Goal: Information Seeking & Learning: Learn about a topic

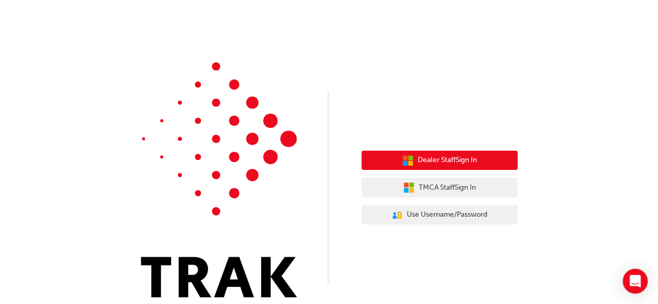
click at [440, 164] on span "Dealer Staff Sign In" at bounding box center [447, 160] width 59 height 12
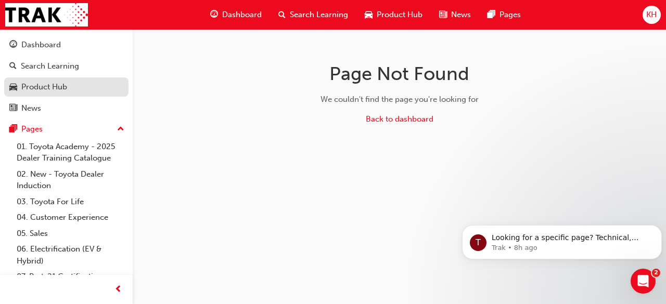
click at [43, 77] on link "Product Hub" at bounding box center [66, 86] width 124 height 19
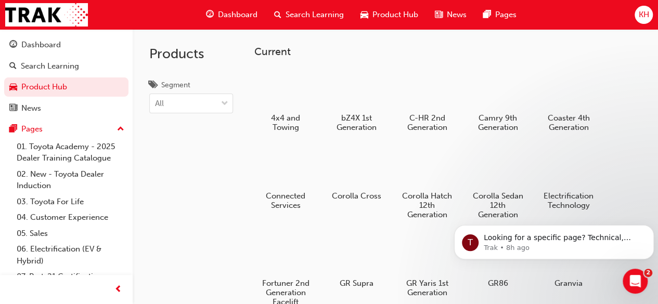
click at [221, 159] on div "Products Segment All" at bounding box center [191, 181] width 117 height 304
click at [56, 114] on link "News" at bounding box center [66, 108] width 124 height 19
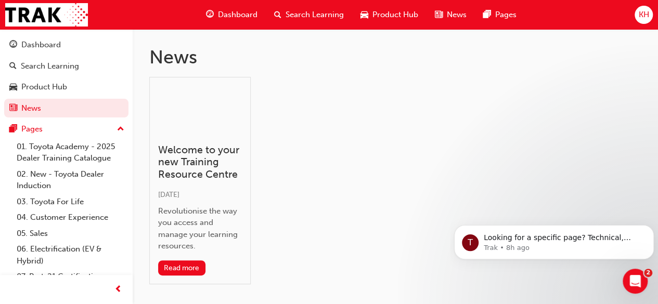
click at [230, 19] on span "Dashboard" at bounding box center [238, 15] width 40 height 12
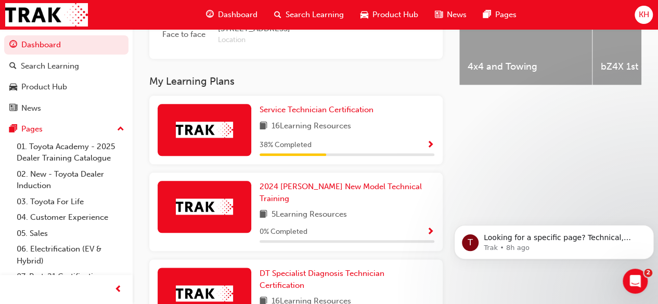
scroll to position [484, 0]
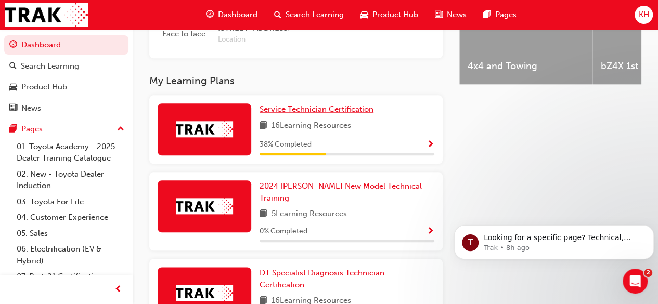
click at [332, 114] on span "Service Technician Certification" at bounding box center [317, 109] width 114 height 9
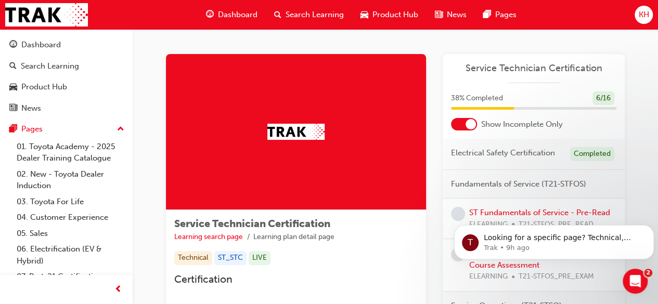
click at [462, 123] on div at bounding box center [464, 124] width 26 height 12
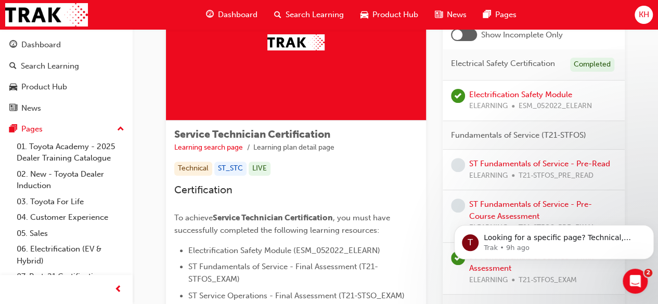
scroll to position [88, 0]
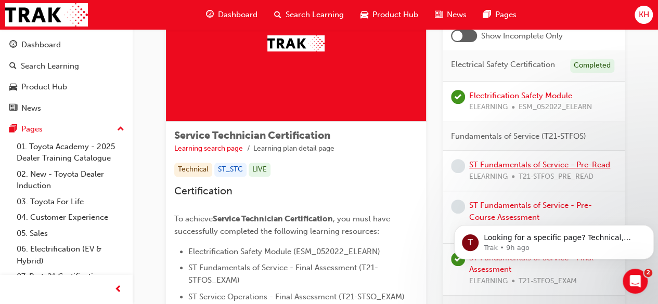
click at [481, 163] on link "ST Fundamentals of Service - Pre-Read" at bounding box center [539, 164] width 141 height 9
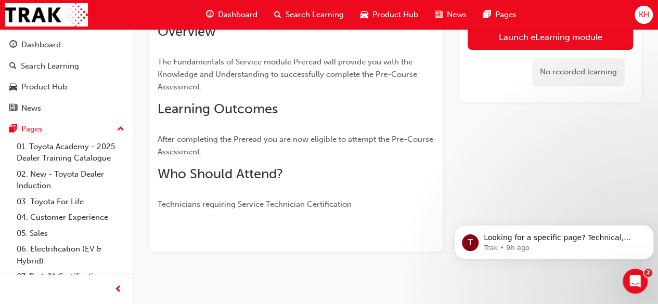
scroll to position [90, 0]
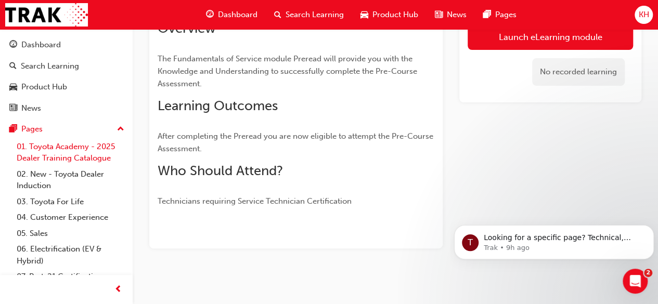
click at [51, 157] on link "01. Toyota Academy - 2025 Dealer Training Catalogue" at bounding box center [70, 153] width 116 height 28
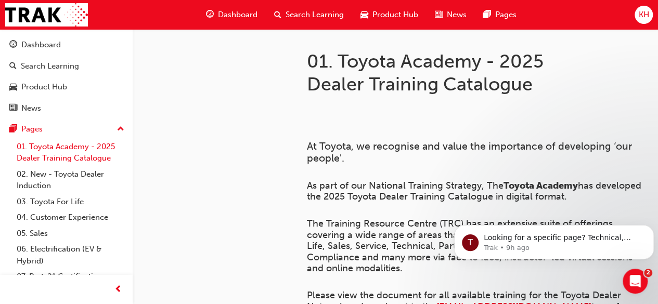
click at [51, 157] on link "01. Toyota Academy - 2025 Dealer Training Catalogue" at bounding box center [70, 153] width 116 height 28
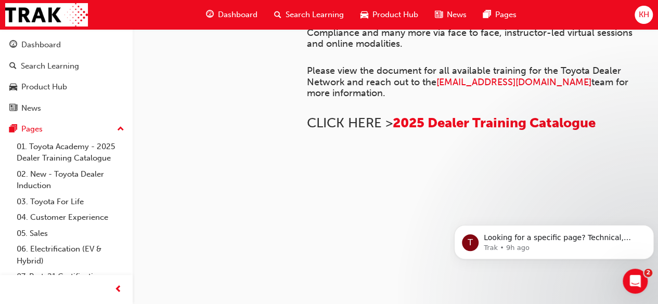
scroll to position [343, 0]
click at [50, 156] on link "01. Toyota Academy - 2025 Dealer Training Catalogue" at bounding box center [70, 153] width 116 height 28
click at [53, 177] on link "02. New - Toyota Dealer Induction" at bounding box center [70, 180] width 116 height 28
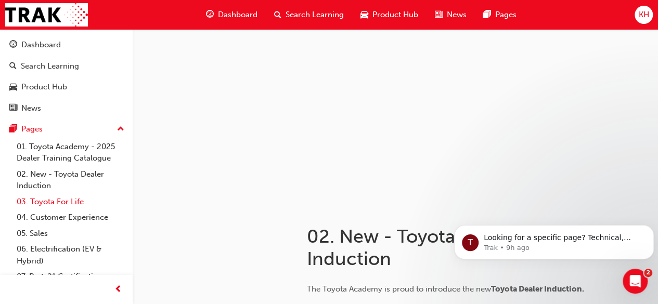
click at [60, 201] on link "03. Toyota For Life" at bounding box center [70, 202] width 116 height 16
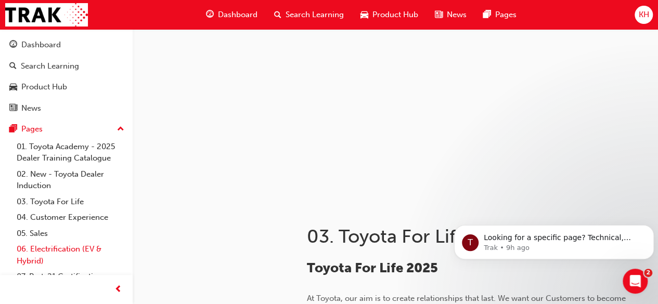
click at [39, 248] on link "06. Electrification (EV & Hybrid)" at bounding box center [70, 255] width 116 height 28
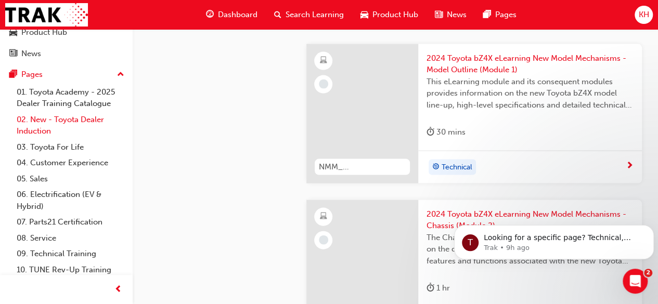
scroll to position [73, 0]
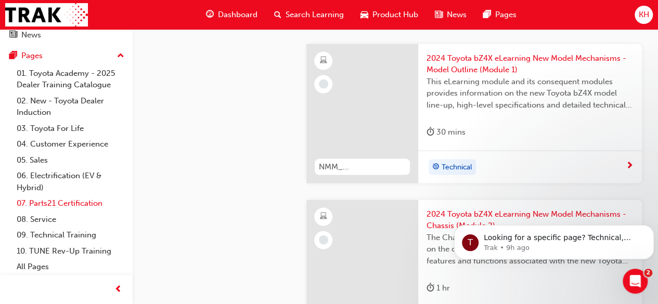
click at [56, 200] on link "07. Parts21 Certification" at bounding box center [70, 204] width 116 height 16
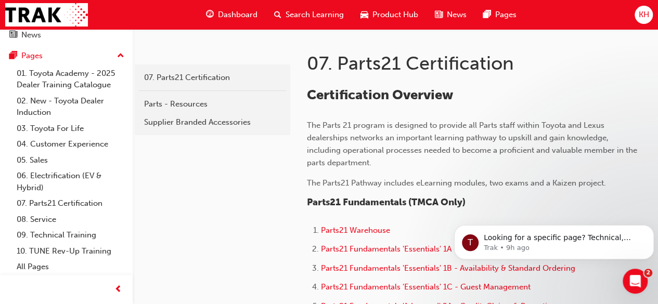
scroll to position [174, 0]
click at [58, 212] on link "08. Service" at bounding box center [70, 220] width 116 height 16
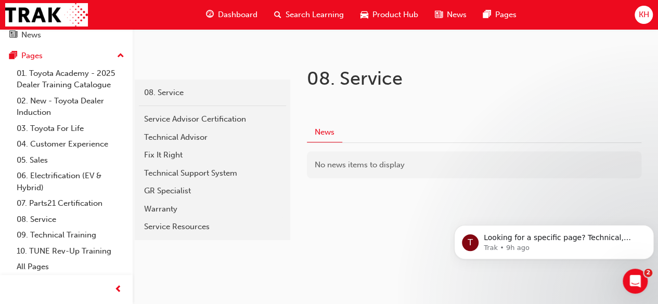
scroll to position [161, 0]
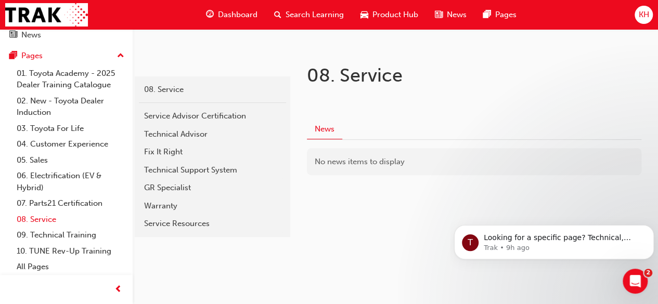
click at [38, 220] on link "08. Service" at bounding box center [70, 220] width 116 height 16
click at [173, 114] on div "Service Advisor Certification" at bounding box center [212, 116] width 137 height 12
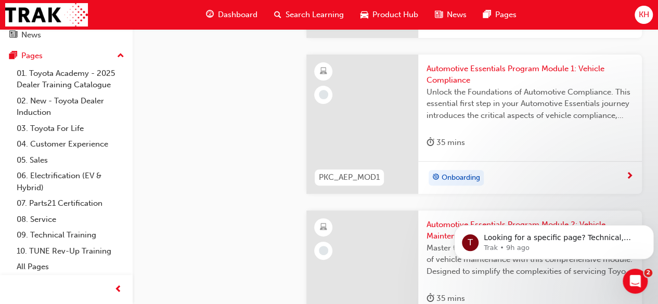
scroll to position [2065, 0]
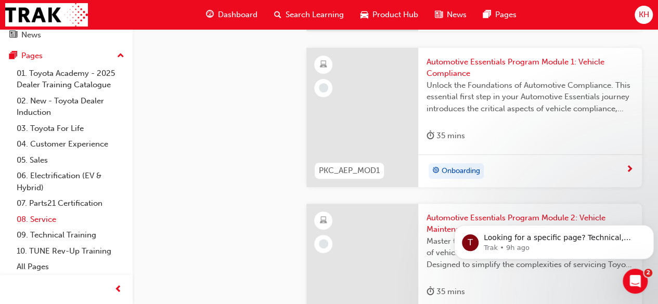
click at [40, 218] on link "08. Service" at bounding box center [70, 220] width 116 height 16
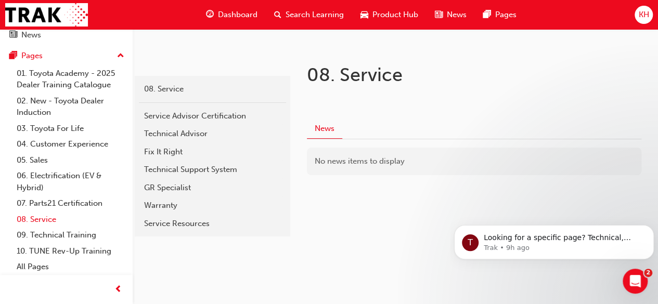
scroll to position [161, 0]
click at [171, 190] on div "GR Specialist" at bounding box center [212, 188] width 137 height 12
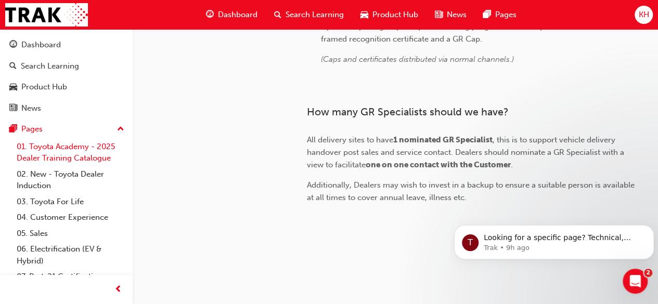
scroll to position [1265, 0]
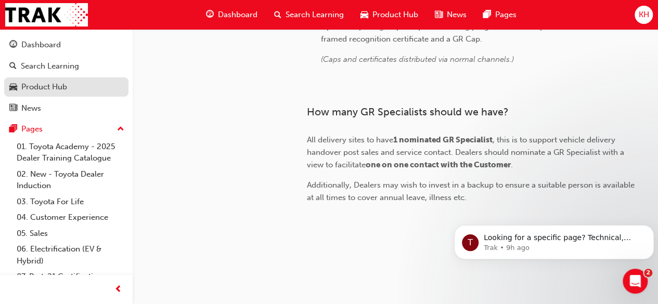
click at [45, 77] on link "Product Hub" at bounding box center [66, 86] width 124 height 19
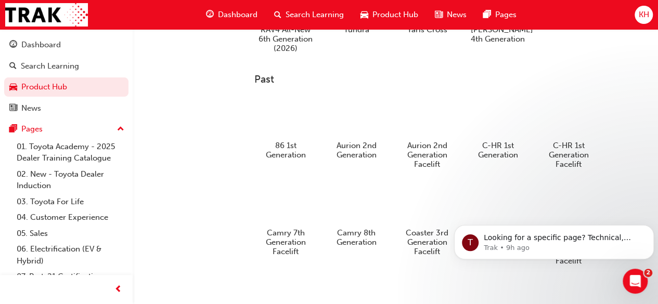
scroll to position [517, 0]
click at [296, 128] on div at bounding box center [285, 115] width 58 height 41
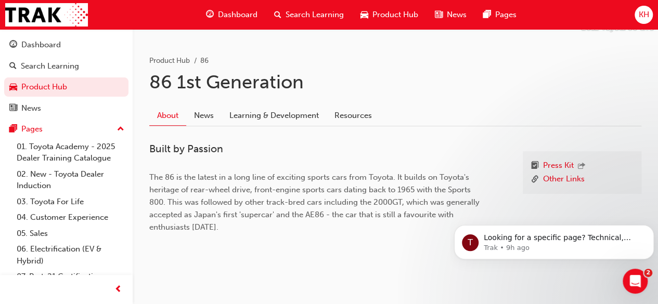
scroll to position [166, 0]
click at [280, 112] on link "Learning & Development" at bounding box center [274, 117] width 105 height 20
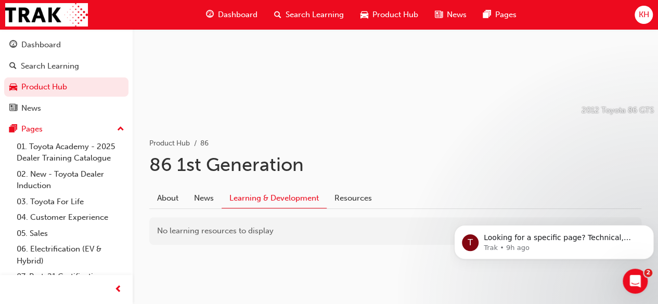
scroll to position [83, 0]
click at [361, 205] on link "Resources" at bounding box center [353, 200] width 53 height 20
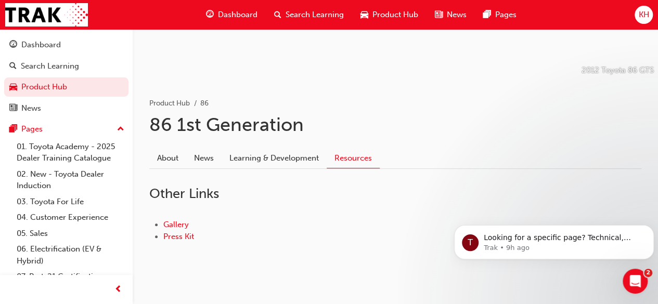
scroll to position [124, 0]
click at [160, 157] on link "About" at bounding box center [167, 158] width 37 height 20
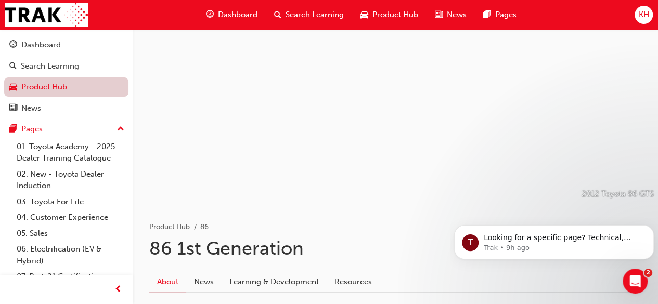
click at [54, 91] on link "Product Hub" at bounding box center [66, 86] width 124 height 19
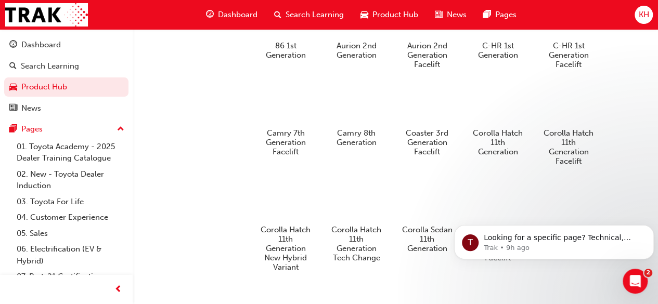
scroll to position [616, 0]
click at [363, 206] on div at bounding box center [356, 200] width 58 height 42
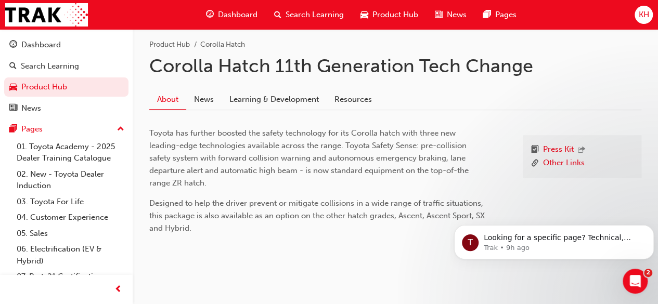
scroll to position [196, 0]
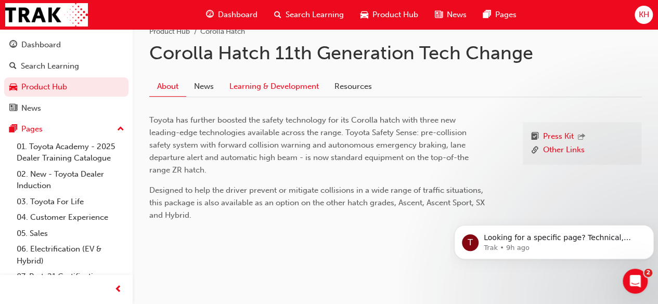
click at [270, 89] on link "Learning & Development" at bounding box center [274, 87] width 105 height 20
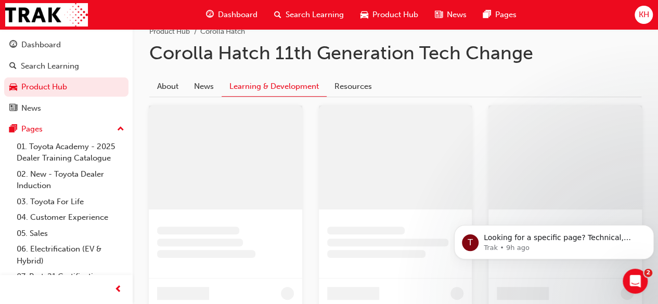
scroll to position [83, 0]
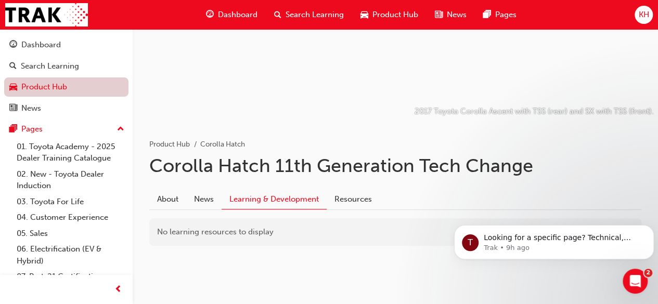
click at [24, 82] on link "Product Hub" at bounding box center [66, 86] width 124 height 19
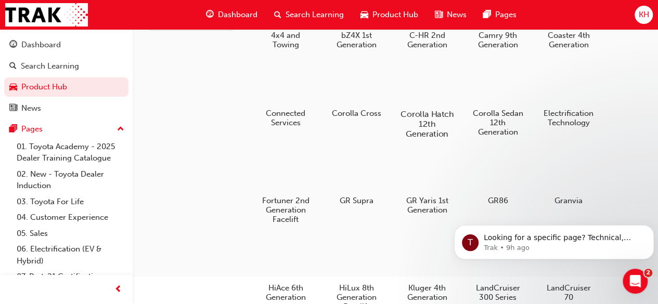
scroll to position [94, 0]
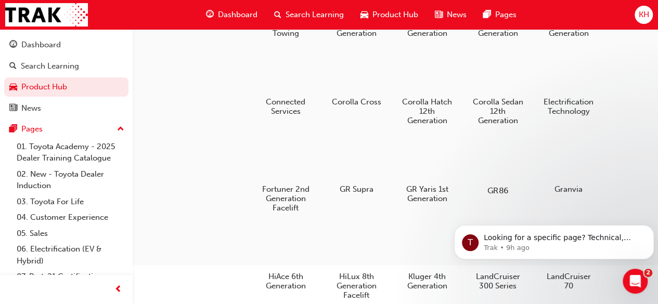
click at [493, 148] on div at bounding box center [498, 161] width 58 height 42
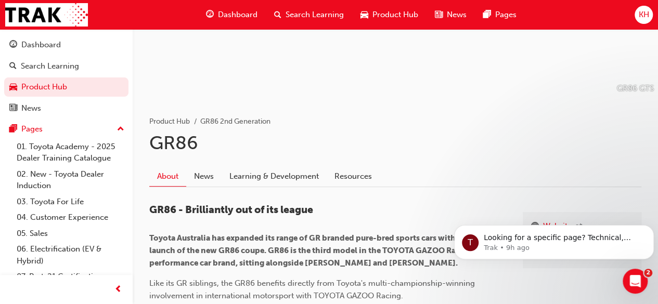
scroll to position [106, 0]
click at [302, 180] on link "Learning & Development" at bounding box center [274, 176] width 105 height 20
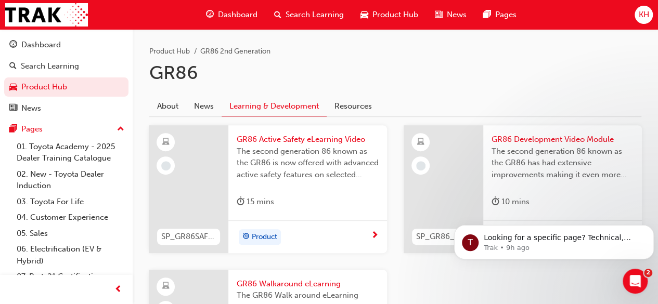
scroll to position [175, 0]
click at [166, 99] on link "About" at bounding box center [167, 107] width 37 height 20
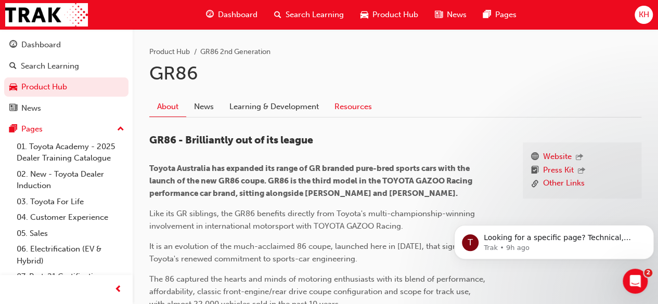
click at [346, 98] on link "Resources" at bounding box center [353, 107] width 53 height 20
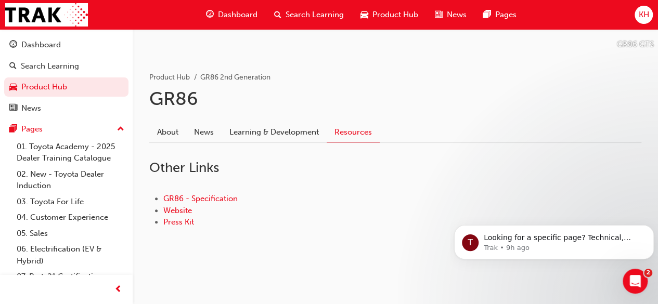
scroll to position [149, 0]
click at [268, 135] on link "Learning & Development" at bounding box center [274, 134] width 105 height 20
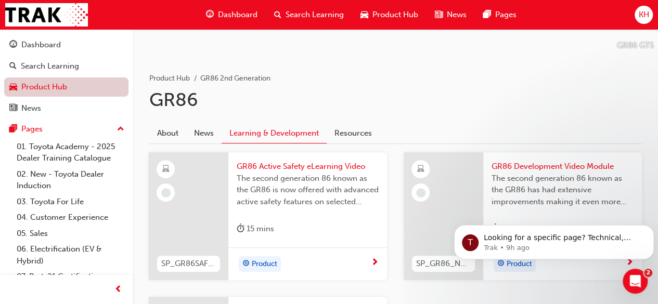
click at [57, 81] on link "Product Hub" at bounding box center [66, 86] width 124 height 19
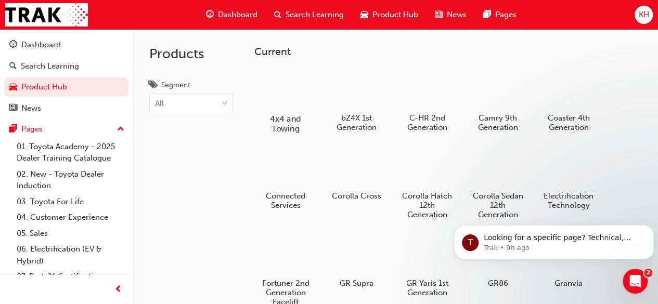
click at [284, 84] on div at bounding box center [285, 88] width 58 height 41
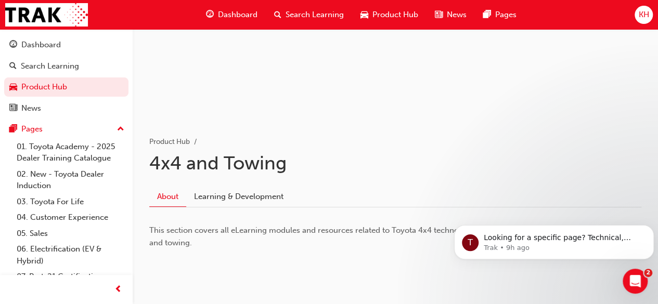
scroll to position [113, 0]
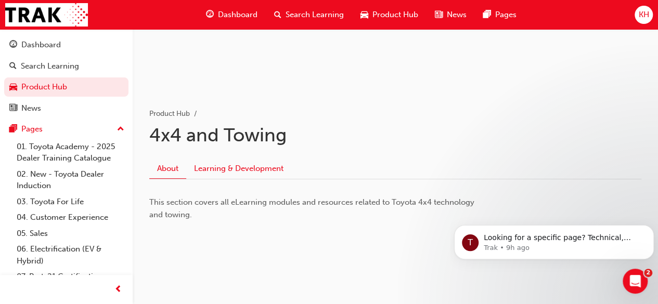
click at [242, 170] on link "Learning & Development" at bounding box center [238, 169] width 105 height 20
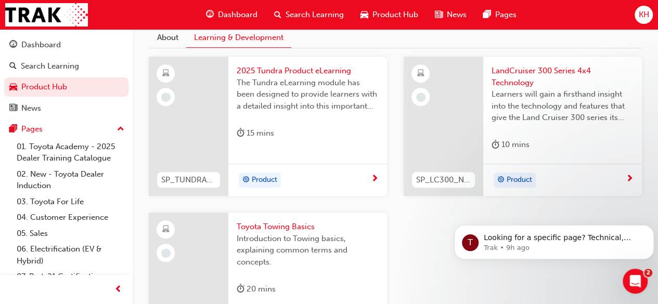
scroll to position [331, 0]
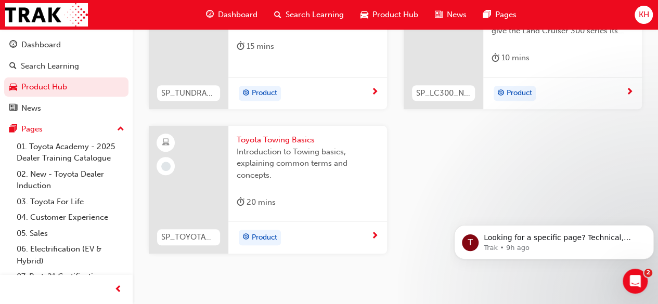
click at [305, 236] on div "Product" at bounding box center [304, 238] width 134 height 16
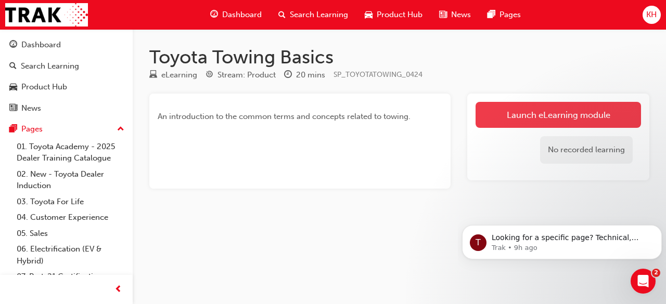
click at [520, 103] on link "Launch eLearning module" at bounding box center [557, 115] width 165 height 26
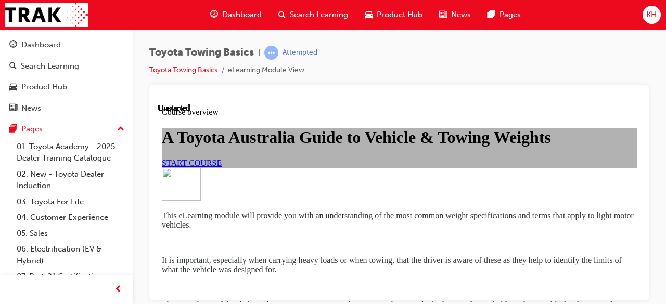
scroll to position [588, 0]
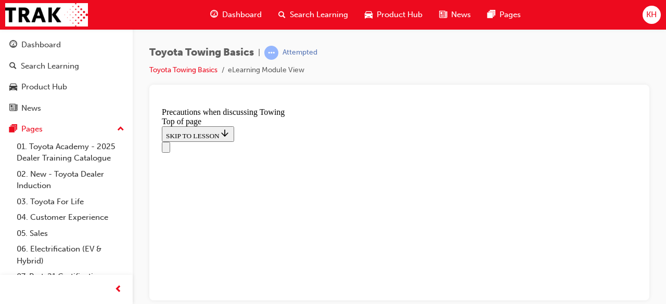
scroll to position [729, 0]
click at [665, 165] on div "Toyota Towing Basics | Attempted Toyota Towing Basics eLearning Module View" at bounding box center [399, 153] width 533 height 249
click at [665, 122] on div "Toyota Towing Basics | Attempted Toyota Towing Basics eLearning Module View" at bounding box center [399, 153] width 533 height 249
click at [6, 134] on button "Pages" at bounding box center [66, 129] width 124 height 19
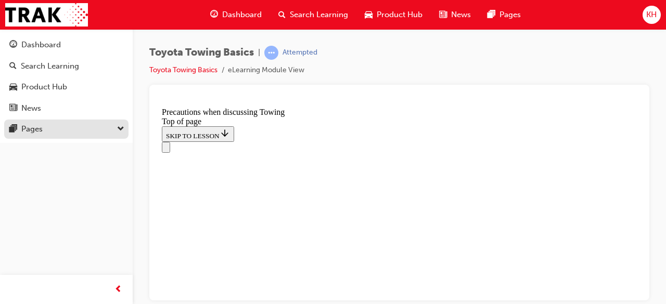
click at [6, 133] on button "Pages" at bounding box center [66, 129] width 124 height 19
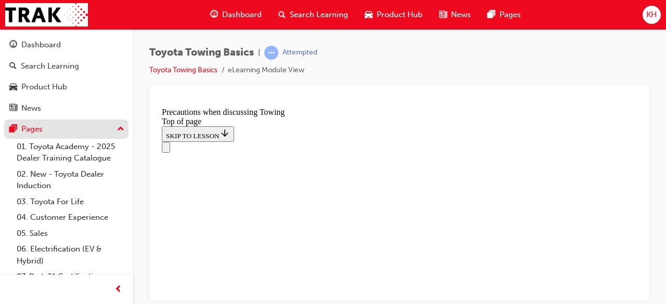
click at [6, 125] on button "Pages" at bounding box center [66, 129] width 124 height 19
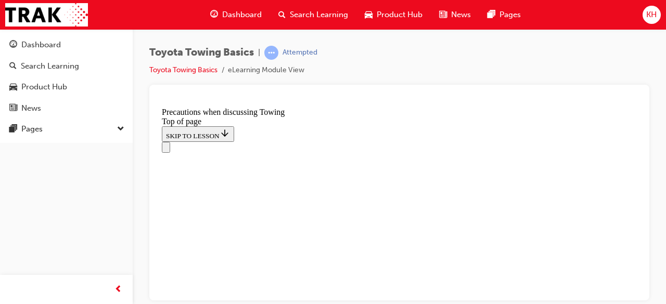
scroll to position [1250, 0]
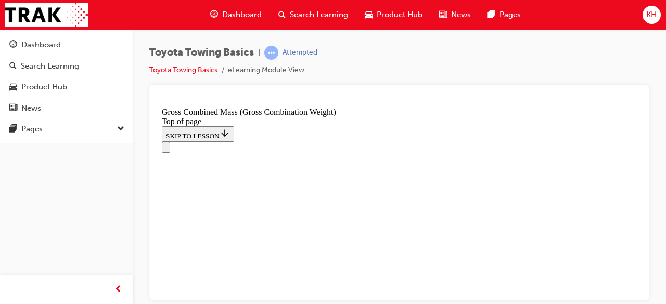
scroll to position [632, 0]
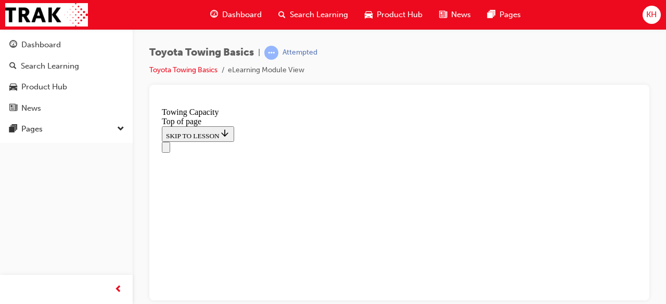
drag, startPoint x: 602, startPoint y: 229, endPoint x: 608, endPoint y: 261, distance: 32.3
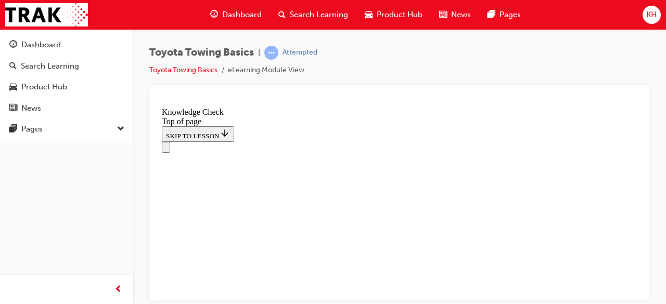
drag, startPoint x: 424, startPoint y: 7841, endPoint x: 380, endPoint y: 7838, distance: 44.8
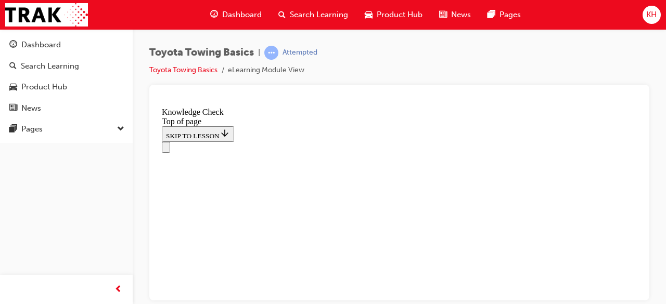
drag, startPoint x: 424, startPoint y: 7973, endPoint x: 341, endPoint y: 7958, distance: 84.6
drag, startPoint x: 384, startPoint y: 7817, endPoint x: 366, endPoint y: 7940, distance: 124.0
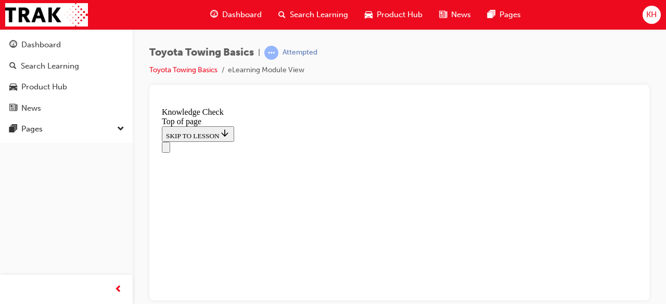
drag, startPoint x: 366, startPoint y: 7940, endPoint x: 371, endPoint y: 7949, distance: 10.7
drag, startPoint x: 366, startPoint y: 7942, endPoint x: 459, endPoint y: 7980, distance: 99.9
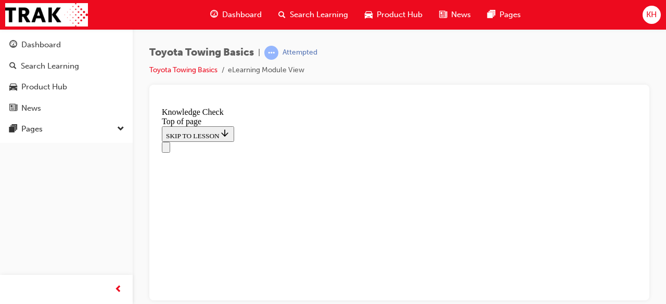
drag, startPoint x: 518, startPoint y: 7972, endPoint x: 450, endPoint y: 7987, distance: 69.4
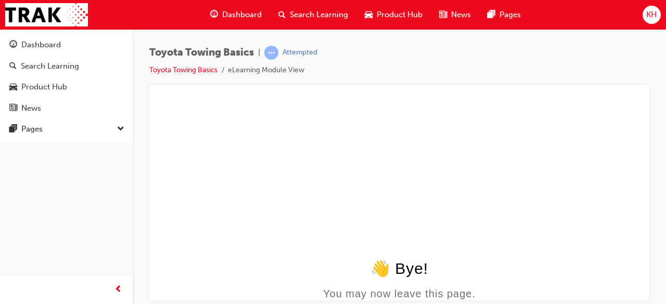
scroll to position [0, 0]
click at [174, 72] on link "Toyota Towing Basics" at bounding box center [183, 70] width 68 height 9
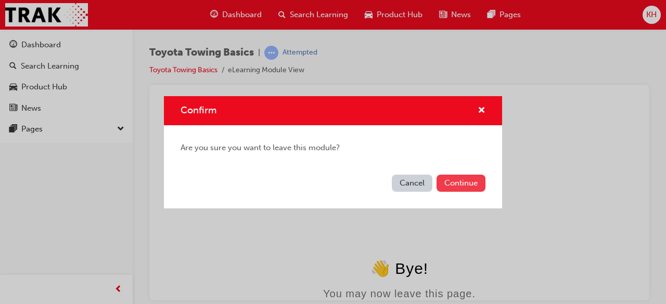
click at [447, 175] on button "Continue" at bounding box center [460, 183] width 49 height 17
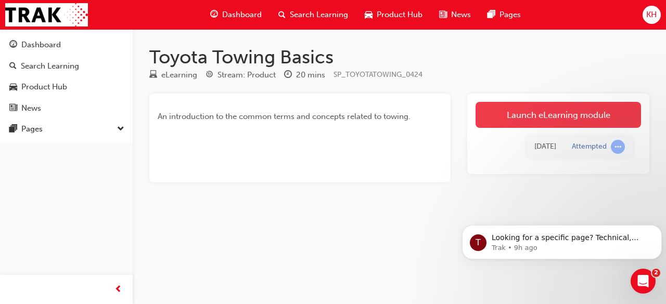
click at [546, 121] on link "Launch eLearning module" at bounding box center [557, 115] width 165 height 26
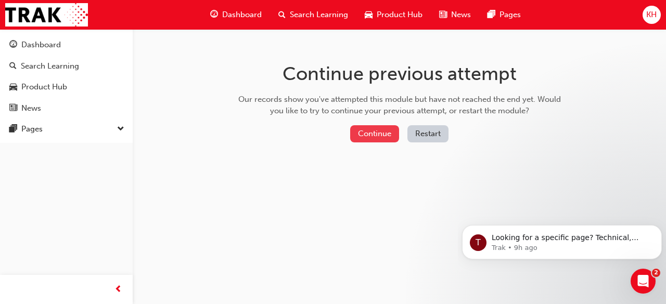
click at [373, 138] on button "Continue" at bounding box center [374, 133] width 49 height 17
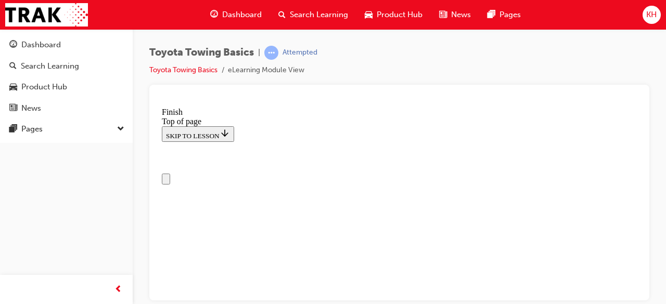
drag, startPoint x: 275, startPoint y: 8016, endPoint x: 328, endPoint y: 7883, distance: 142.6
drag, startPoint x: 270, startPoint y: 8014, endPoint x: 426, endPoint y: 7829, distance: 242.1
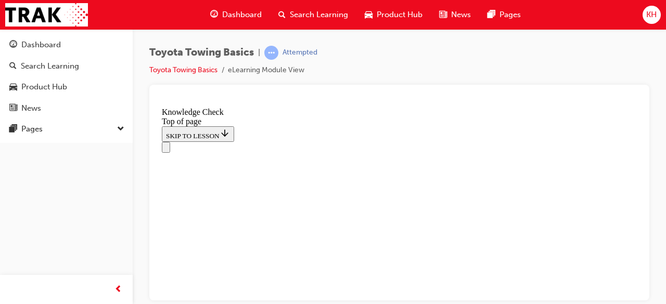
scroll to position [264, 0]
drag, startPoint x: 274, startPoint y: 8020, endPoint x: 328, endPoint y: 7888, distance: 142.5
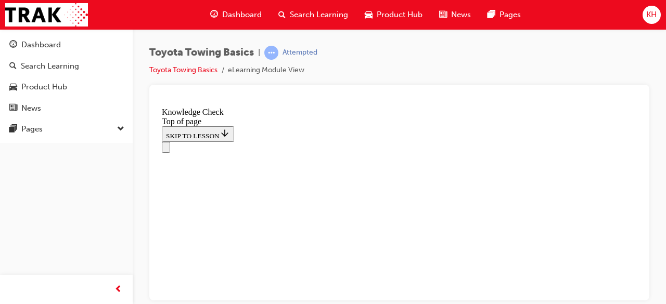
drag, startPoint x: 272, startPoint y: 8022, endPoint x: 456, endPoint y: 7982, distance: 187.8
drag, startPoint x: 271, startPoint y: 8019, endPoint x: 459, endPoint y: 7974, distance: 192.6
drag, startPoint x: 274, startPoint y: 8019, endPoint x: 255, endPoint y: 7982, distance: 41.9
drag, startPoint x: 265, startPoint y: 8014, endPoint x: 518, endPoint y: 7961, distance: 258.4
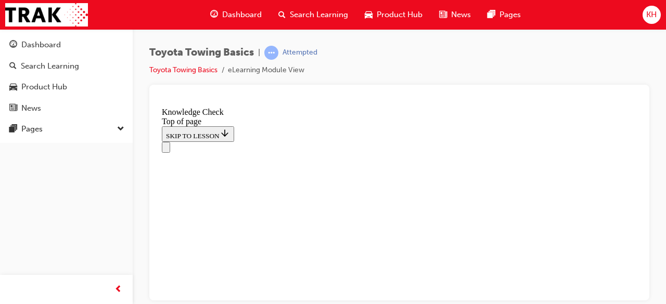
scroll to position [246, 0]
drag, startPoint x: 270, startPoint y: 8022, endPoint x: 456, endPoint y: 7983, distance: 189.7
drag, startPoint x: 269, startPoint y: 8018, endPoint x: 366, endPoint y: 7941, distance: 124.0
drag, startPoint x: 267, startPoint y: 8023, endPoint x: 248, endPoint y: 7984, distance: 43.5
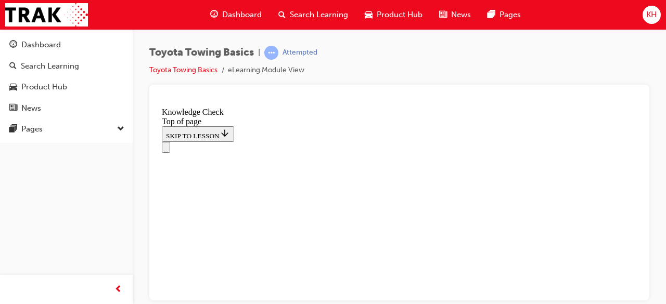
drag, startPoint x: 266, startPoint y: 8017, endPoint x: 315, endPoint y: 7849, distance: 175.6
drag, startPoint x: 267, startPoint y: 8013, endPoint x: 322, endPoint y: 7813, distance: 207.0
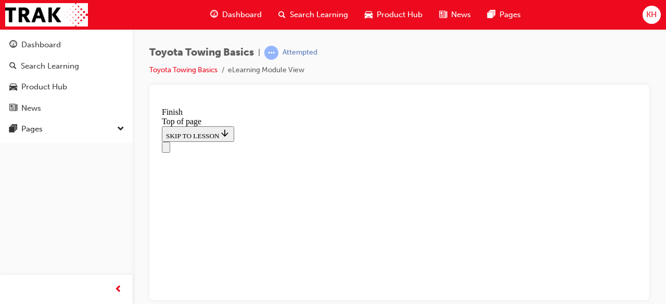
scroll to position [356, 0]
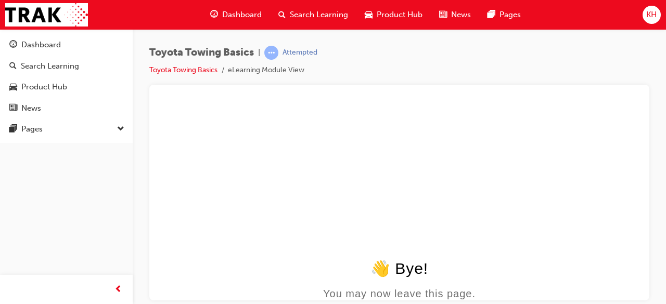
scroll to position [0, 0]
click at [189, 68] on link "Toyota Towing Basics" at bounding box center [183, 70] width 68 height 9
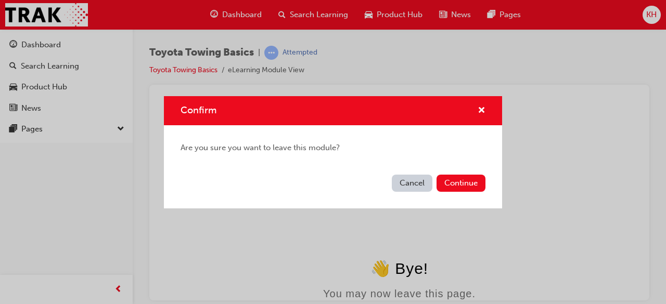
click at [404, 189] on button "Cancel" at bounding box center [412, 183] width 41 height 17
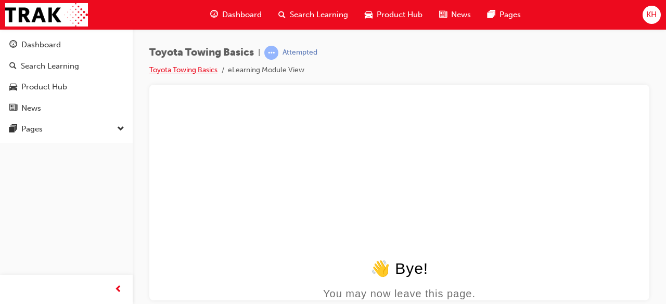
click at [187, 67] on link "Toyota Towing Basics" at bounding box center [183, 70] width 68 height 9
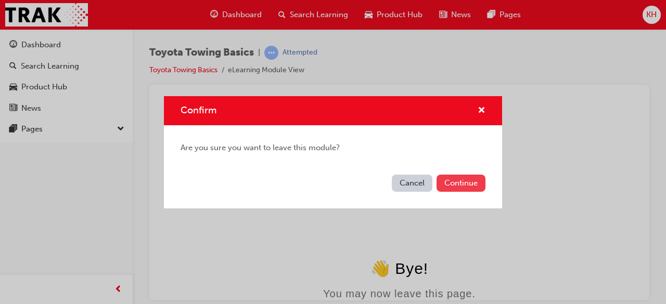
click at [456, 177] on button "Continue" at bounding box center [460, 183] width 49 height 17
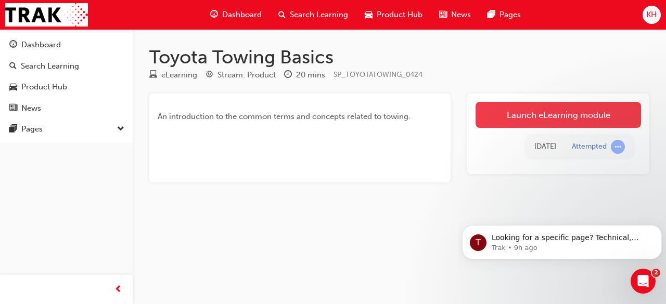
click at [568, 122] on link "Launch eLearning module" at bounding box center [557, 115] width 165 height 26
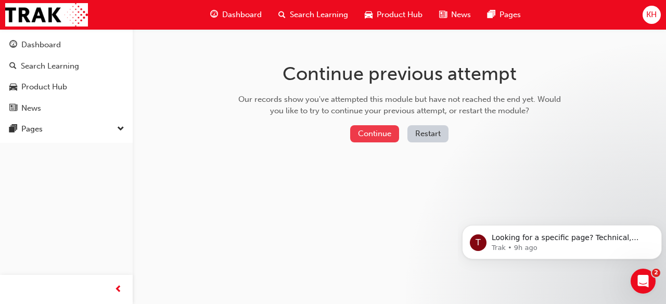
click at [379, 128] on button "Continue" at bounding box center [374, 133] width 49 height 17
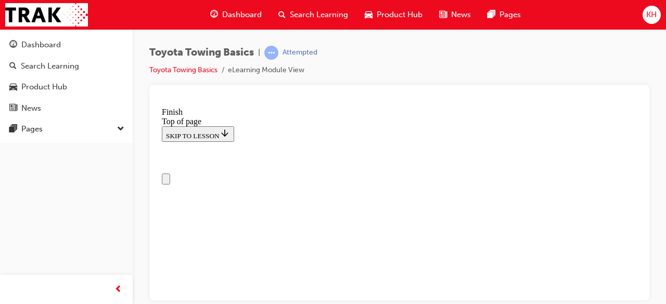
drag, startPoint x: 271, startPoint y: 8019, endPoint x: 422, endPoint y: 7843, distance: 232.4
drag, startPoint x: 265, startPoint y: 8026, endPoint x: 319, endPoint y: 7889, distance: 147.4
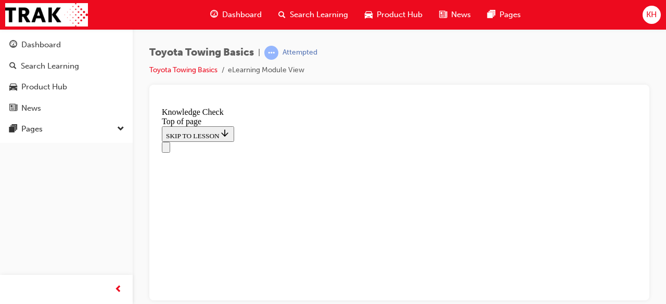
drag, startPoint x: 268, startPoint y: 8020, endPoint x: 524, endPoint y: 7964, distance: 261.3
drag, startPoint x: 262, startPoint y: 8013, endPoint x: 452, endPoint y: 7971, distance: 195.1
drag, startPoint x: 261, startPoint y: 8016, endPoint x: 366, endPoint y: 7936, distance: 132.4
drag, startPoint x: 266, startPoint y: 8012, endPoint x: 252, endPoint y: 7974, distance: 40.5
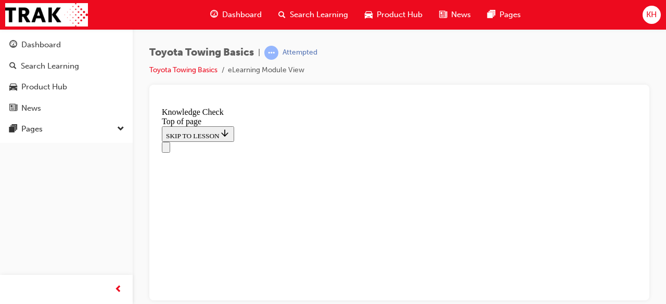
drag, startPoint x: 268, startPoint y: 8015, endPoint x: 328, endPoint y: 7816, distance: 207.8
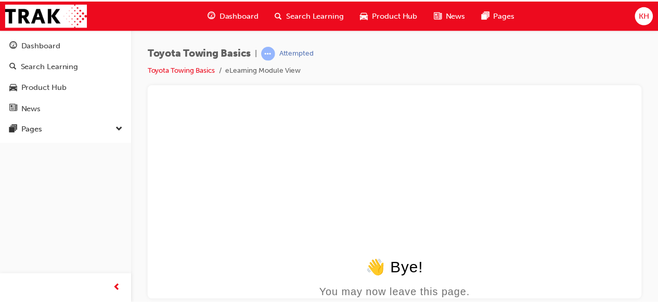
scroll to position [0, 0]
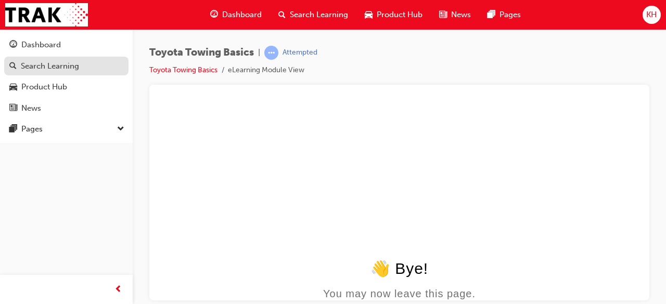
click at [46, 67] on div "Search Learning" at bounding box center [50, 66] width 58 height 12
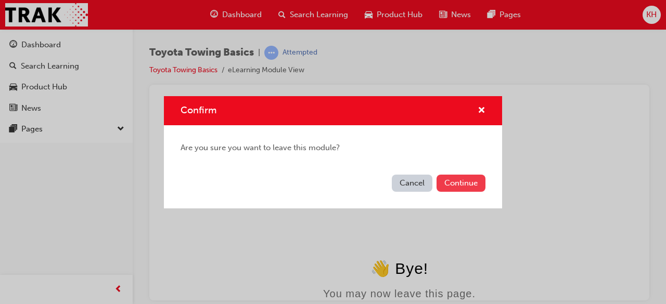
click at [460, 177] on button "Continue" at bounding box center [460, 183] width 49 height 17
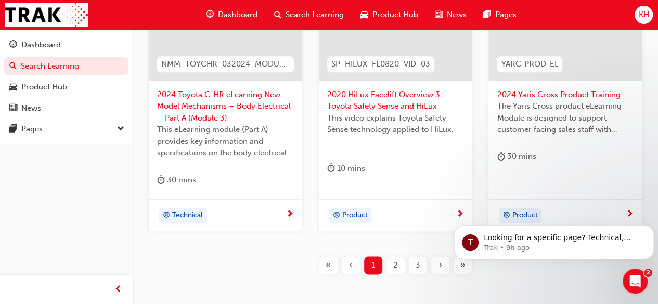
scroll to position [577, 0]
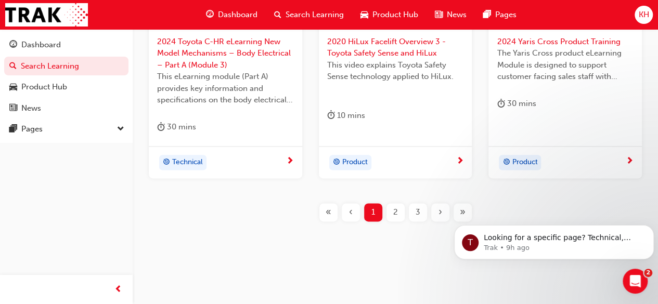
click at [391, 210] on div "2" at bounding box center [395, 212] width 18 height 18
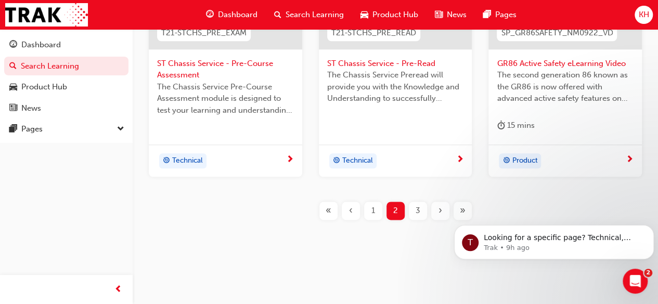
scroll to position [554, 0]
click at [416, 212] on span "3" at bounding box center [418, 212] width 5 height 12
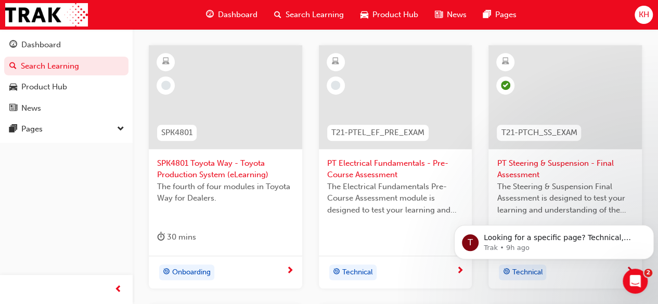
scroll to position [191, 0]
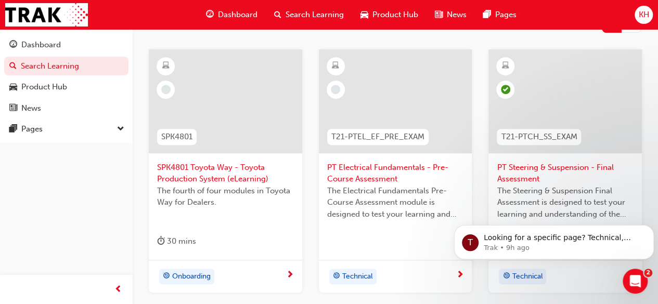
click at [227, 6] on div "Dashboard" at bounding box center [232, 14] width 68 height 21
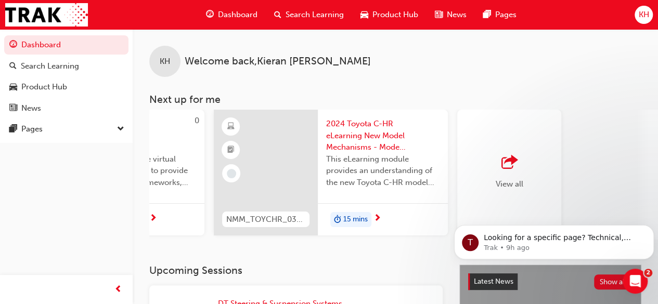
scroll to position [0, 922]
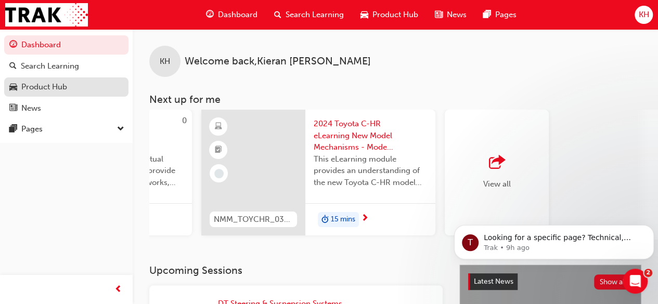
click at [76, 83] on div "Product Hub" at bounding box center [66, 87] width 114 height 13
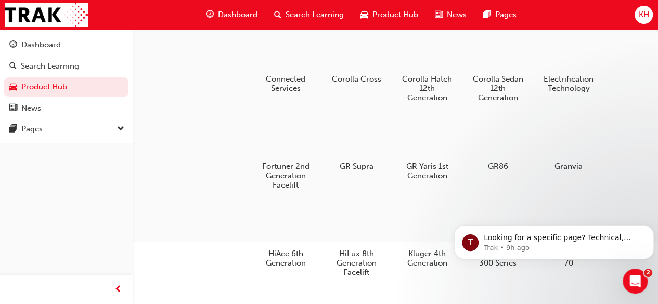
scroll to position [153, 0]
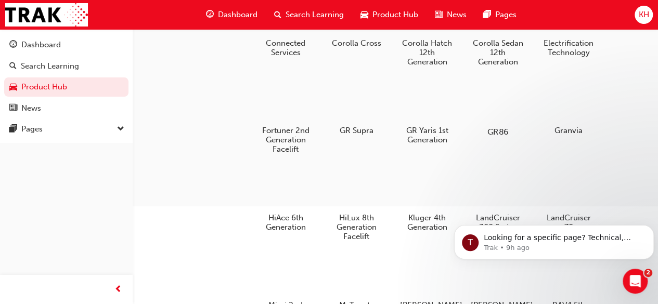
click at [496, 111] on div at bounding box center [498, 102] width 58 height 42
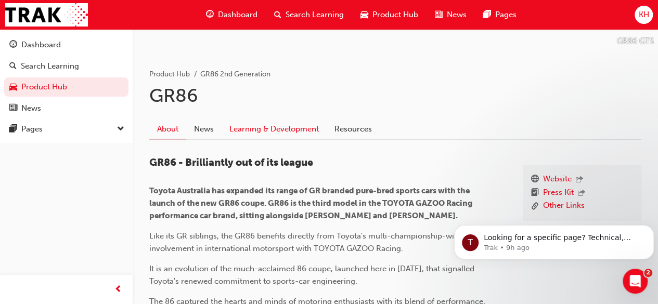
click at [287, 127] on link "Learning & Development" at bounding box center [274, 130] width 105 height 20
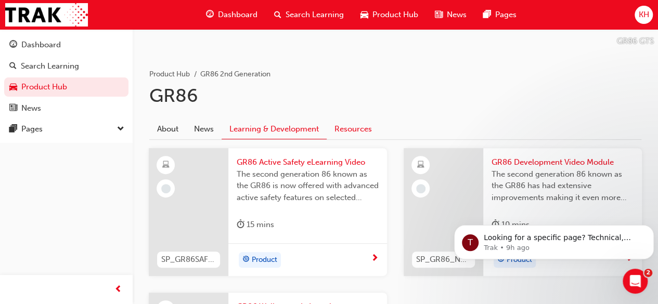
click at [345, 131] on link "Resources" at bounding box center [353, 130] width 53 height 20
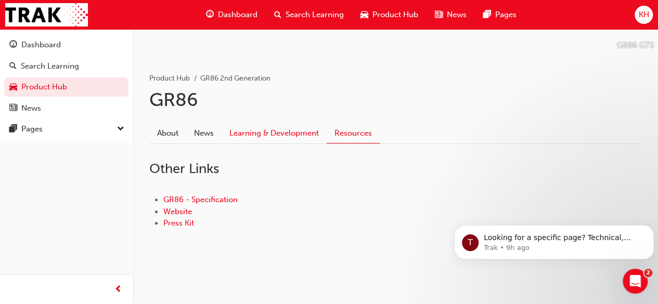
click at [306, 134] on link "Learning & Development" at bounding box center [274, 134] width 105 height 20
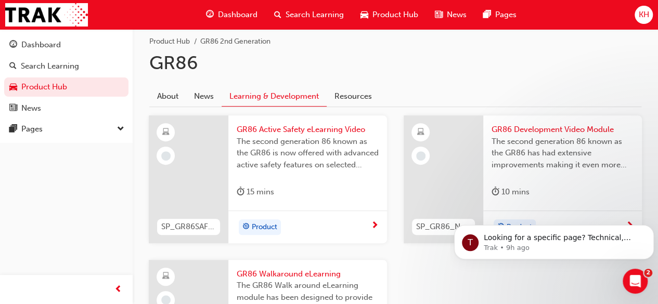
scroll to position [187, 0]
click at [302, 221] on div "Product" at bounding box center [304, 226] width 134 height 16
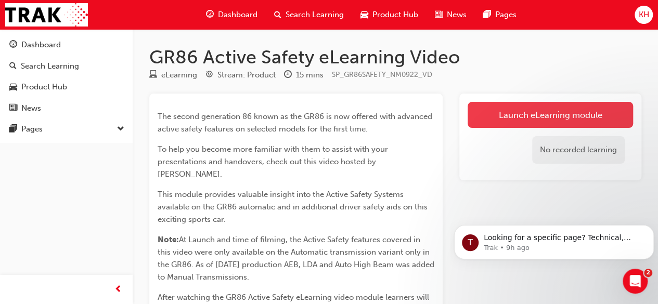
click at [507, 124] on link "Launch eLearning module" at bounding box center [550, 115] width 165 height 26
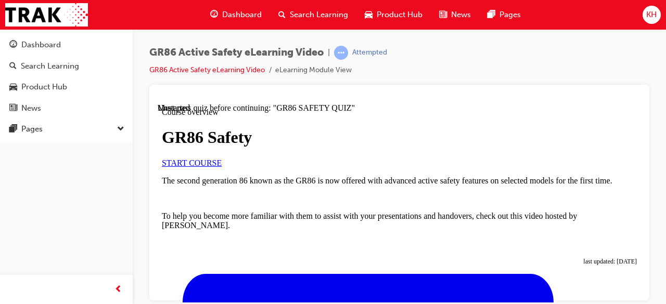
scroll to position [79, 0]
click at [222, 167] on link "START COURSE" at bounding box center [192, 162] width 60 height 9
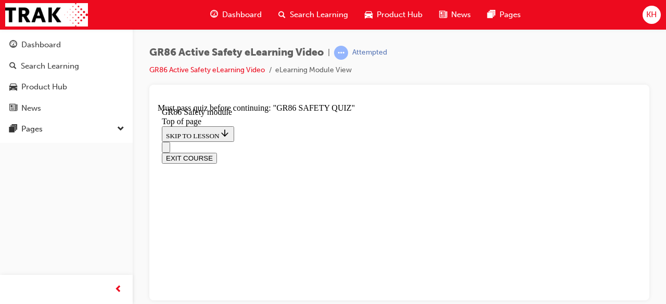
scroll to position [194, 0]
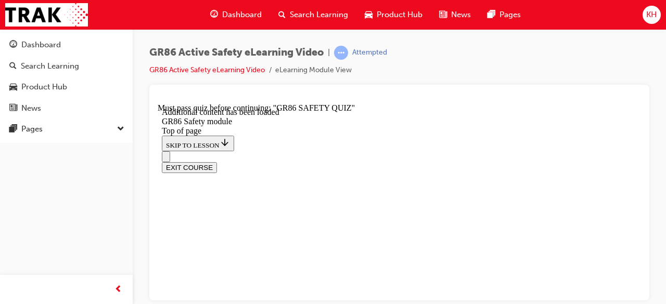
scroll to position [313, 0]
click at [119, 290] on span "prev-icon" at bounding box center [118, 289] width 8 height 13
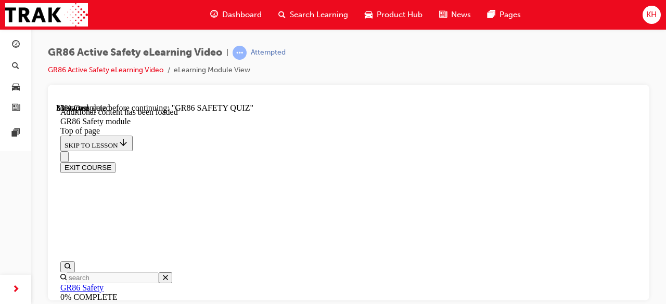
scroll to position [421, 0]
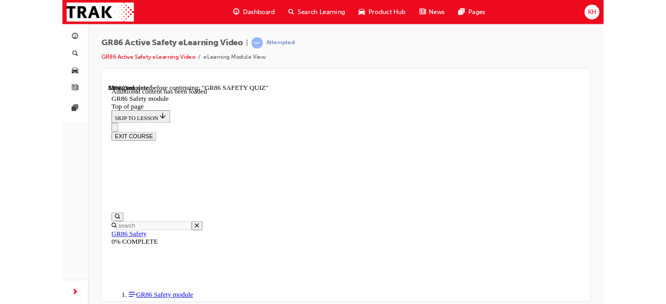
scroll to position [380, 0]
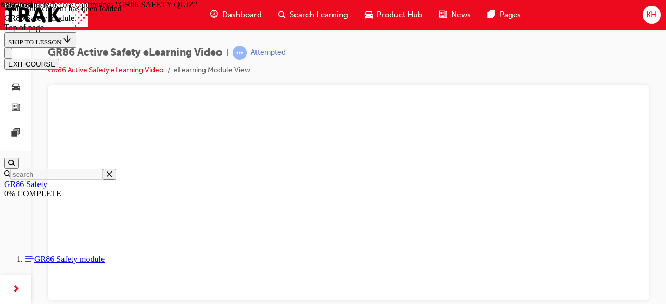
scroll to position [502, 0]
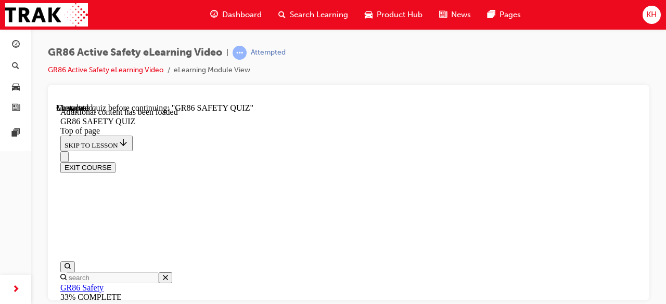
scroll to position [302, 0]
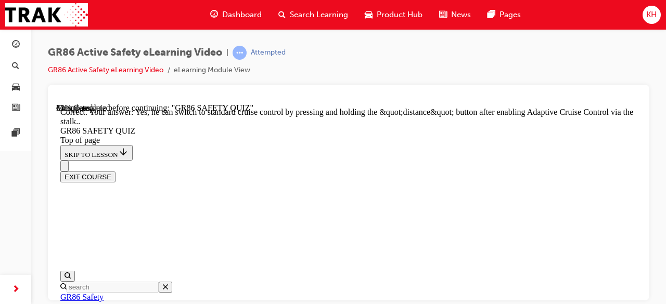
scroll to position [543, 0]
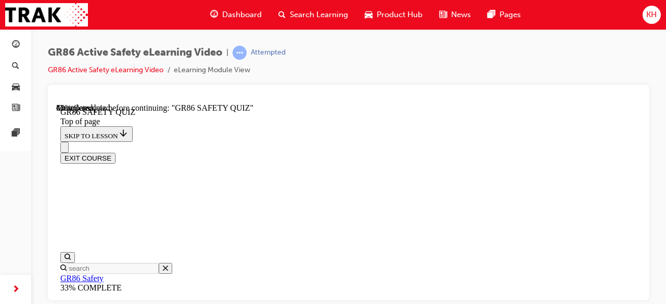
scroll to position [315, 0]
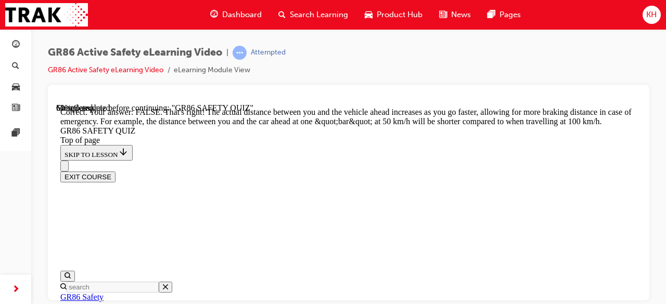
scroll to position [555, 0]
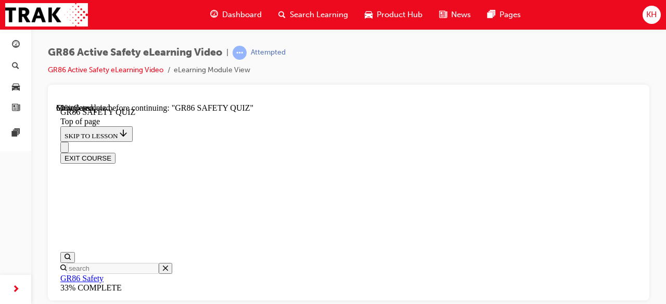
scroll to position [326, 0]
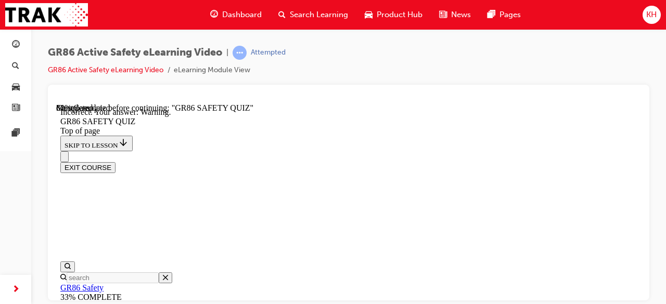
scroll to position [517, 0]
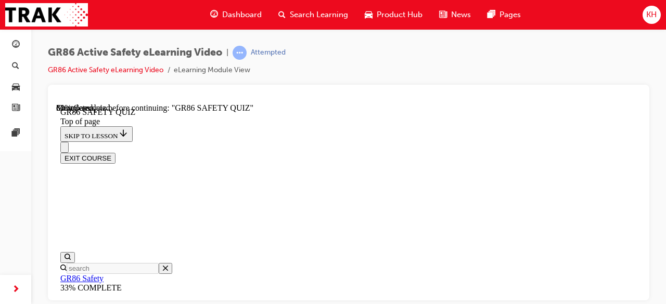
scroll to position [186, 0]
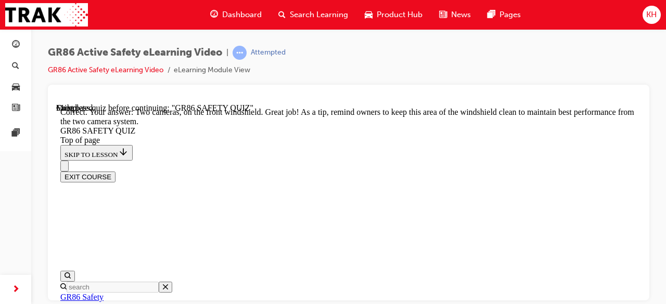
scroll to position [434, 0]
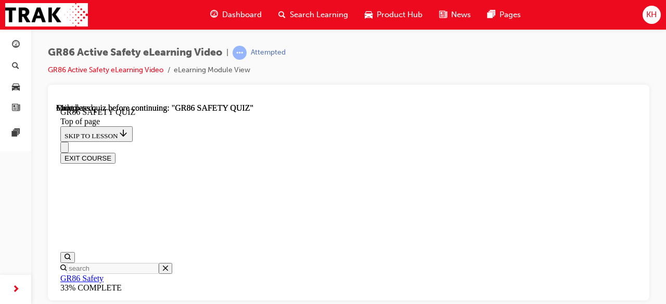
scroll to position [361, 0]
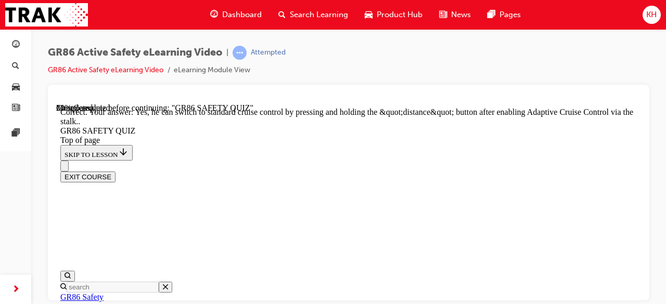
scroll to position [562, 0]
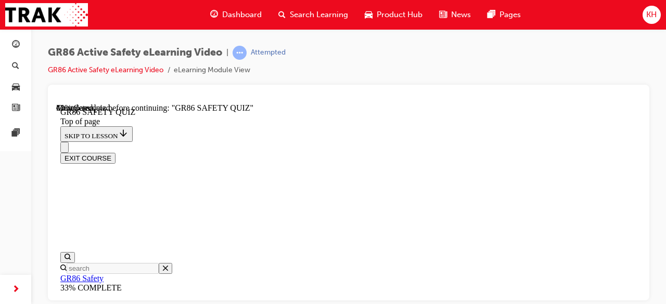
scroll to position [305, 0]
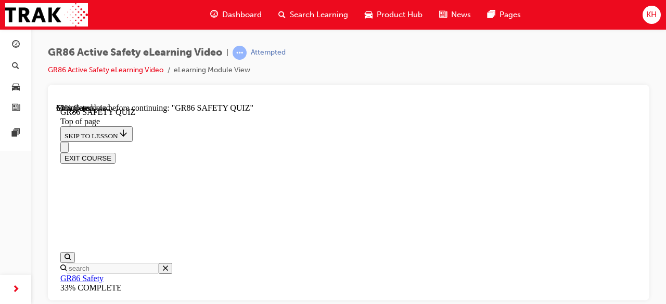
scroll to position [348, 0]
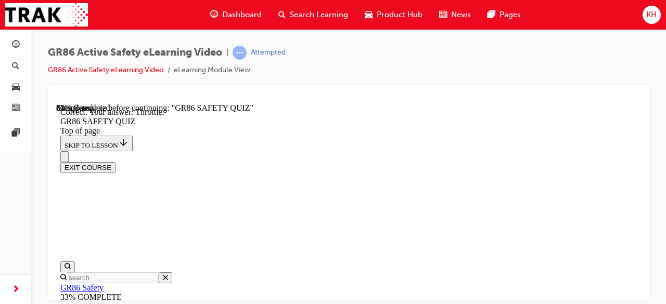
scroll to position [517, 0]
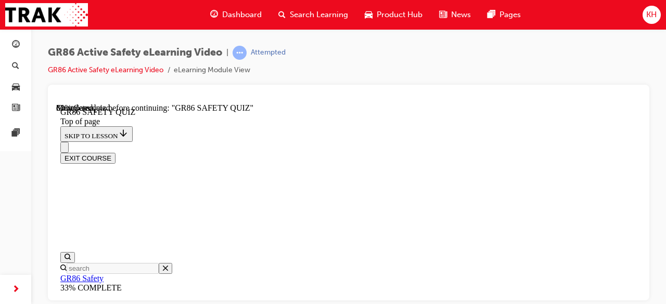
scroll to position [199, 0]
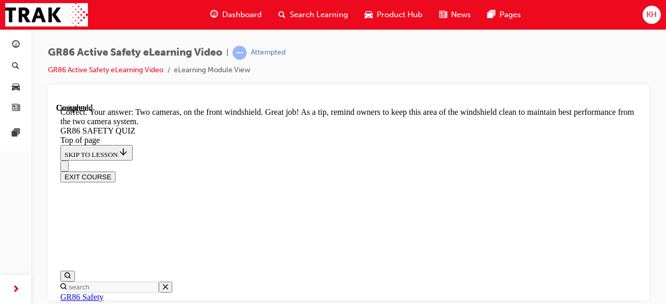
scroll to position [434, 0]
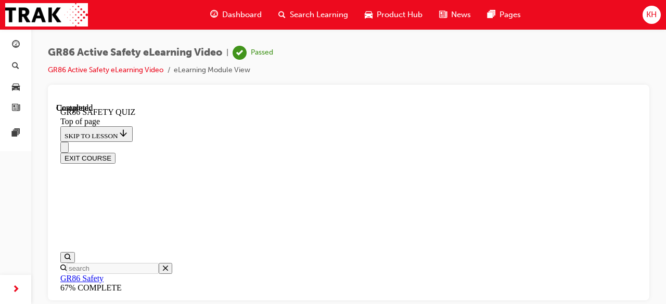
scroll to position [365, 0]
click at [115, 152] on button "EXIT COURSE" at bounding box center [87, 157] width 55 height 11
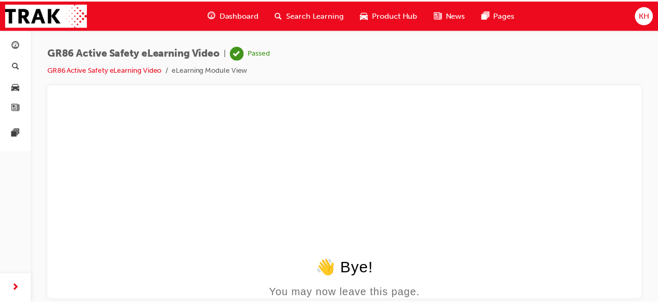
scroll to position [0, 0]
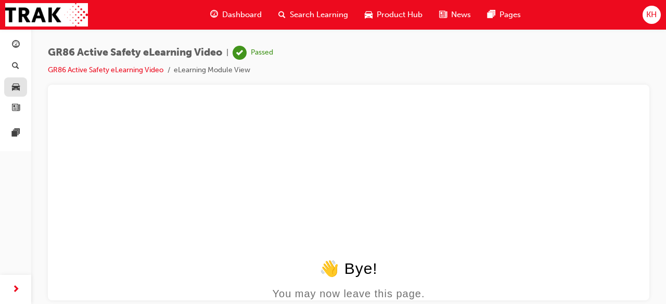
click at [15, 78] on link "button" at bounding box center [15, 86] width 23 height 19
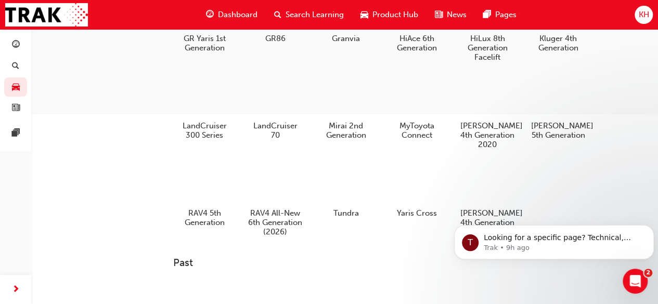
scroll to position [249, 0]
